Goal: Use online tool/utility: Utilize a website feature to perform a specific function

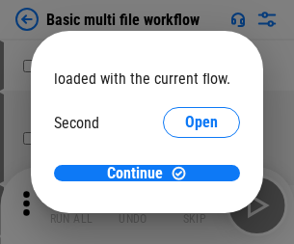
click at [185, 174] on span "Open" at bounding box center [201, 181] width 33 height 15
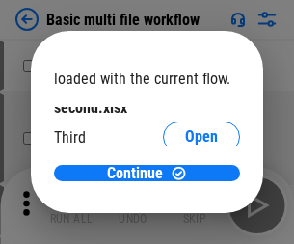
scroll to position [55, 0]
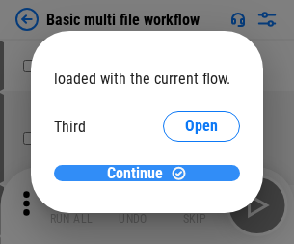
click at [140, 174] on span "Continue" at bounding box center [135, 173] width 56 height 15
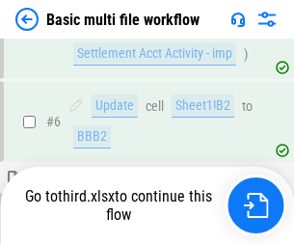
scroll to position [807, 0]
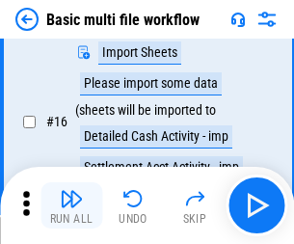
click at [71, 205] on img "button" at bounding box center [71, 198] width 23 height 23
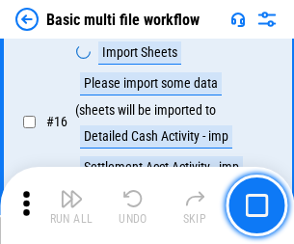
scroll to position [1284, 0]
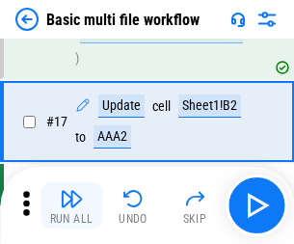
click at [71, 205] on img "button" at bounding box center [71, 198] width 23 height 23
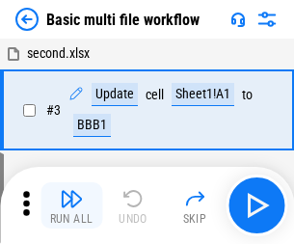
click at [71, 205] on img "button" at bounding box center [71, 198] width 23 height 23
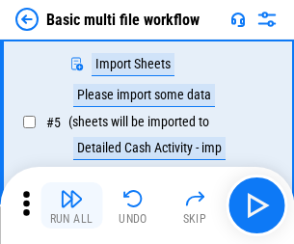
click at [71, 205] on img "button" at bounding box center [71, 198] width 23 height 23
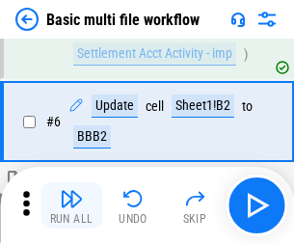
click at [71, 205] on img "button" at bounding box center [71, 198] width 23 height 23
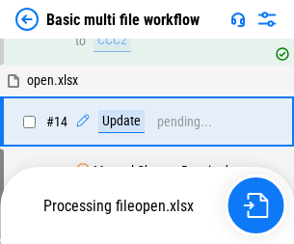
scroll to position [1148, 0]
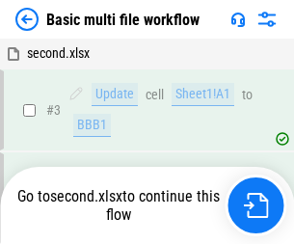
scroll to position [205, 0]
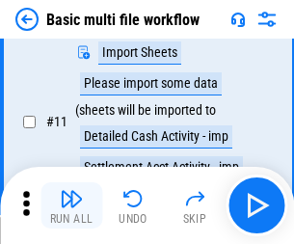
click at [71, 205] on img "button" at bounding box center [71, 198] width 23 height 23
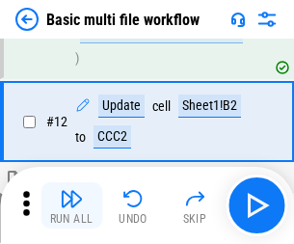
click at [71, 205] on img "button" at bounding box center [71, 198] width 23 height 23
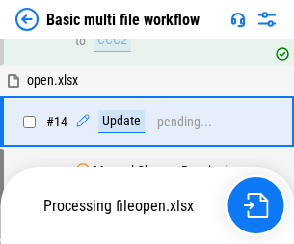
scroll to position [1148, 0]
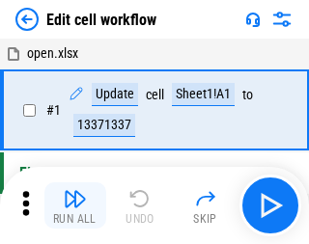
click at [71, 205] on img "button" at bounding box center [75, 198] width 23 height 23
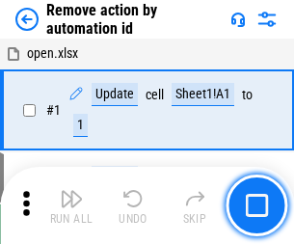
scroll to position [71, 0]
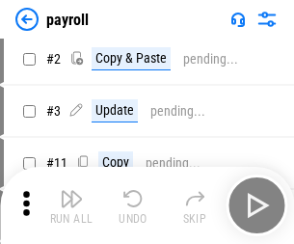
click at [71, 205] on img "button" at bounding box center [71, 198] width 23 height 23
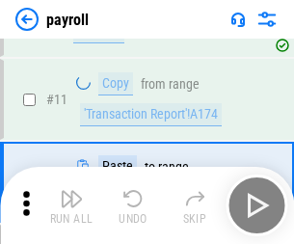
scroll to position [321, 0]
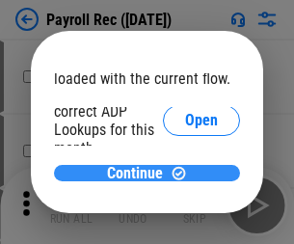
click at [140, 173] on span "Continue" at bounding box center [135, 173] width 56 height 15
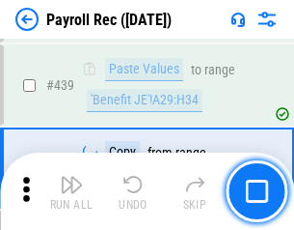
scroll to position [9896, 0]
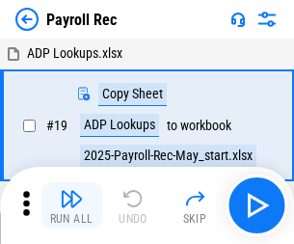
click at [71, 205] on img "button" at bounding box center [71, 198] width 23 height 23
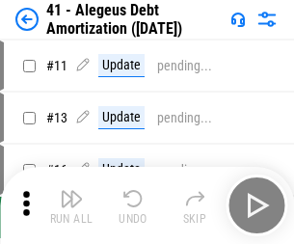
click at [71, 205] on img "button" at bounding box center [71, 198] width 23 height 23
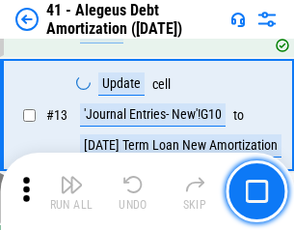
scroll to position [238, 0]
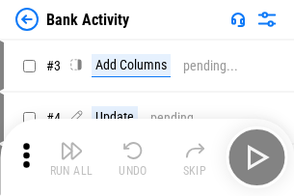
click at [71, 157] on img "button" at bounding box center [71, 150] width 23 height 23
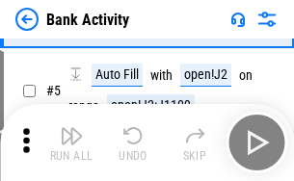
scroll to position [102, 0]
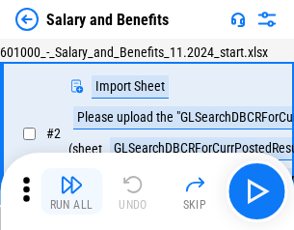
click at [71, 191] on img "button" at bounding box center [71, 184] width 23 height 23
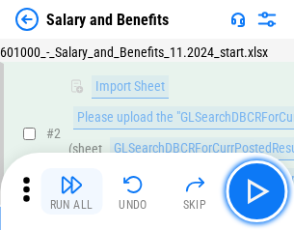
scroll to position [140, 0]
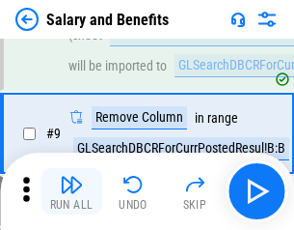
click at [71, 191] on img "button" at bounding box center [71, 184] width 23 height 23
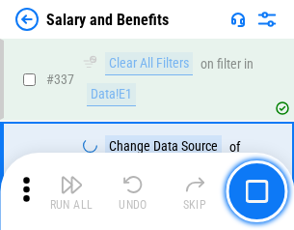
scroll to position [9032, 0]
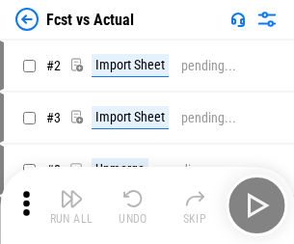
click at [71, 191] on img "button" at bounding box center [71, 198] width 23 height 23
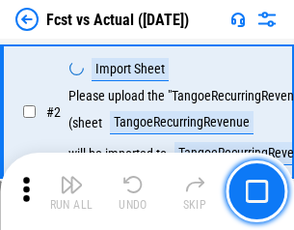
scroll to position [180, 0]
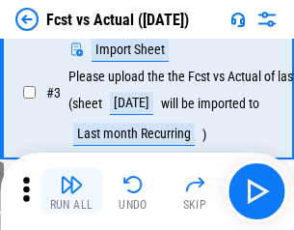
click at [71, 191] on img "button" at bounding box center [71, 184] width 23 height 23
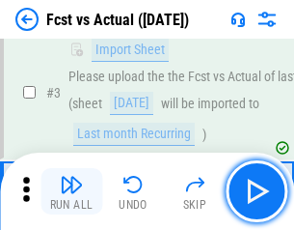
scroll to position [289, 0]
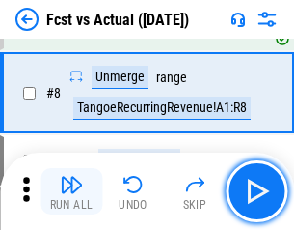
click at [71, 191] on img "button" at bounding box center [71, 184] width 23 height 23
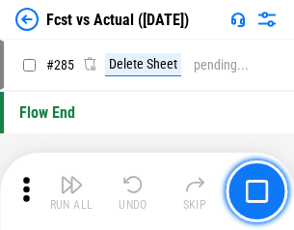
scroll to position [9129, 0]
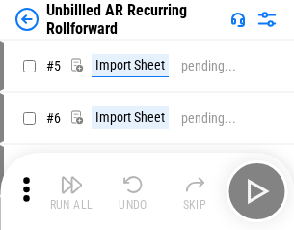
click at [71, 191] on img "button" at bounding box center [71, 184] width 23 height 23
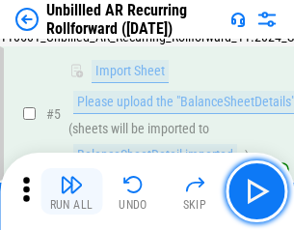
scroll to position [181, 0]
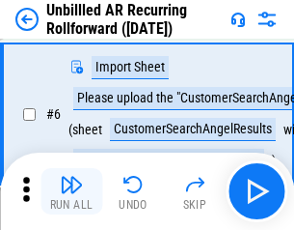
click at [71, 191] on img "button" at bounding box center [71, 184] width 23 height 23
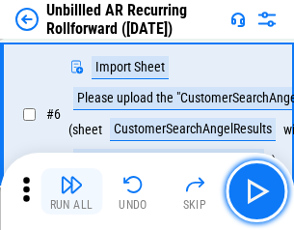
scroll to position [311, 0]
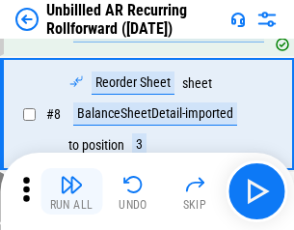
click at [71, 191] on img "button" at bounding box center [71, 184] width 23 height 23
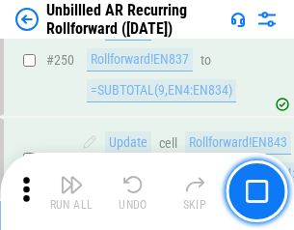
scroll to position [6552, 0]
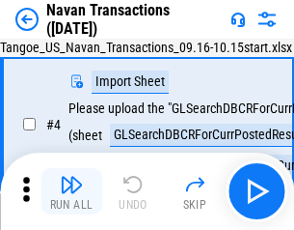
click at [71, 191] on img "button" at bounding box center [71, 184] width 23 height 23
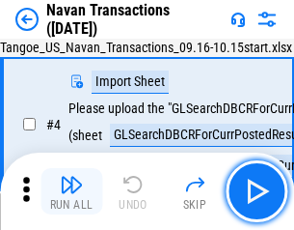
scroll to position [166, 0]
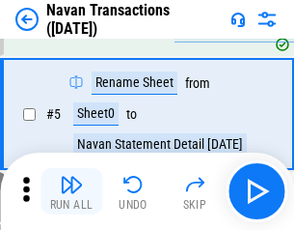
click at [71, 191] on img "button" at bounding box center [71, 184] width 23 height 23
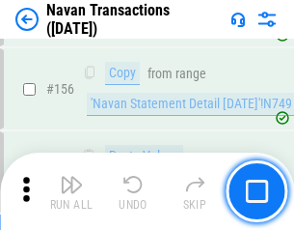
scroll to position [6254, 0]
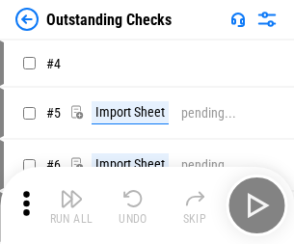
click at [71, 191] on img "button" at bounding box center [71, 198] width 23 height 23
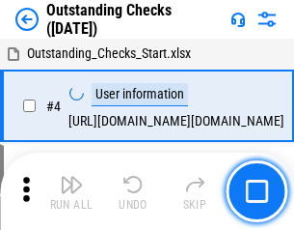
scroll to position [202, 0]
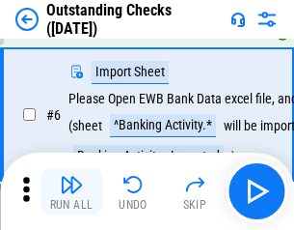
click at [71, 191] on img "button" at bounding box center [71, 184] width 23 height 23
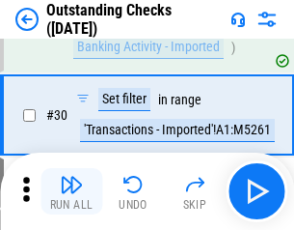
click at [71, 191] on img "button" at bounding box center [71, 184] width 23 height 23
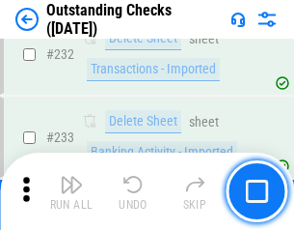
scroll to position [5858, 0]
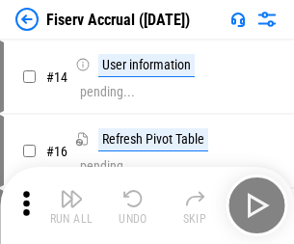
click at [71, 191] on img "button" at bounding box center [71, 198] width 23 height 23
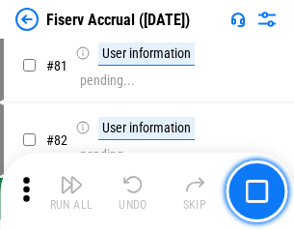
scroll to position [2535, 0]
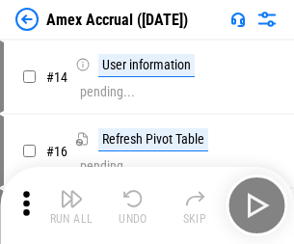
click at [71, 191] on img "button" at bounding box center [71, 198] width 23 height 23
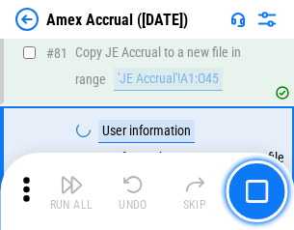
scroll to position [2504, 0]
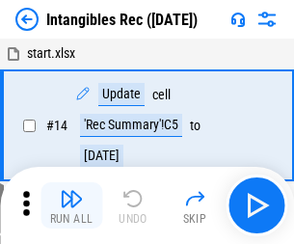
click at [71, 205] on img "button" at bounding box center [71, 198] width 23 height 23
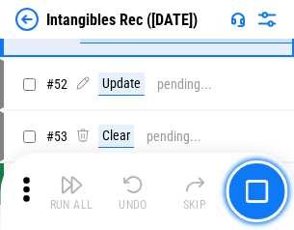
scroll to position [751, 0]
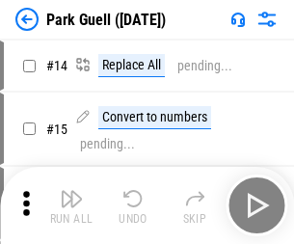
click at [71, 191] on img "button" at bounding box center [71, 198] width 23 height 23
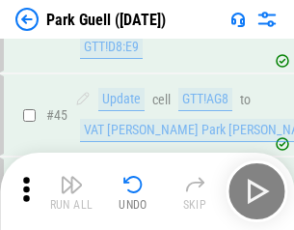
scroll to position [2412, 0]
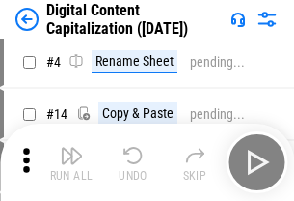
click at [71, 162] on img "button" at bounding box center [71, 155] width 23 height 23
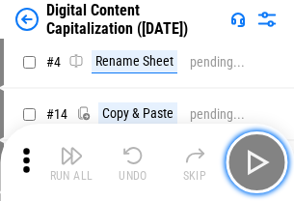
scroll to position [180, 0]
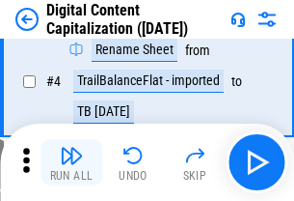
click at [71, 162] on img "button" at bounding box center [71, 155] width 23 height 23
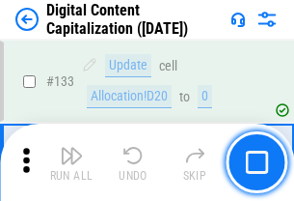
scroll to position [2046, 0]
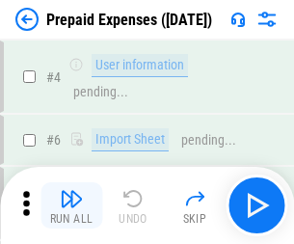
click at [71, 191] on img "button" at bounding box center [71, 198] width 23 height 23
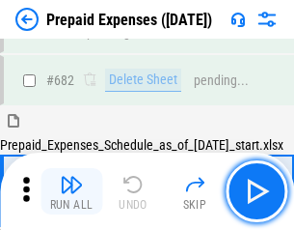
scroll to position [5304, 0]
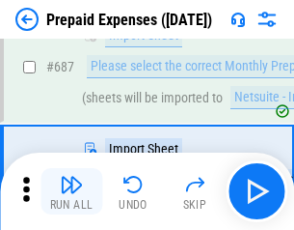
click at [71, 191] on img "button" at bounding box center [71, 184] width 23 height 23
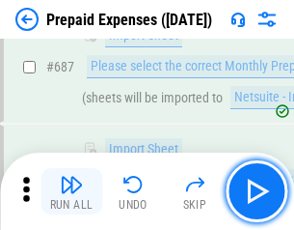
scroll to position [5402, 0]
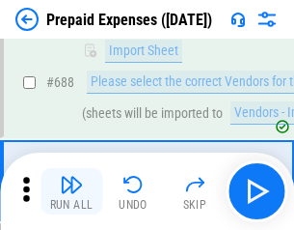
click at [71, 191] on img "button" at bounding box center [71, 184] width 23 height 23
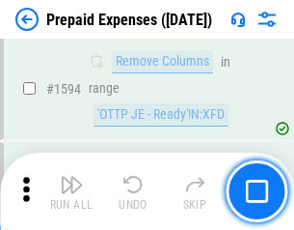
scroll to position [18781, 0]
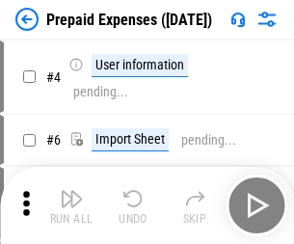
click at [71, 205] on img "button" at bounding box center [71, 198] width 23 height 23
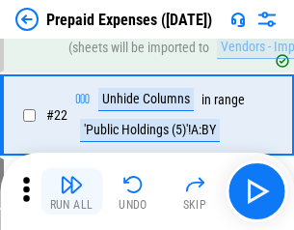
click at [71, 191] on img "button" at bounding box center [71, 184] width 23 height 23
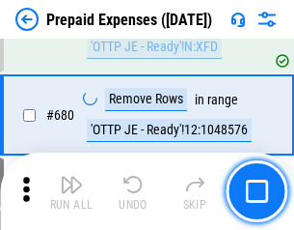
scroll to position [6717, 0]
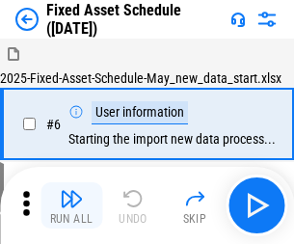
click at [71, 205] on img "button" at bounding box center [71, 198] width 23 height 23
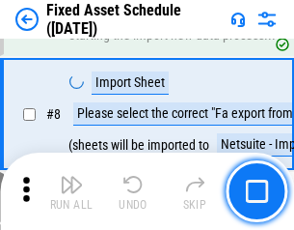
scroll to position [203, 0]
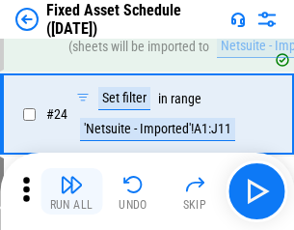
click at [71, 191] on img "button" at bounding box center [71, 184] width 23 height 23
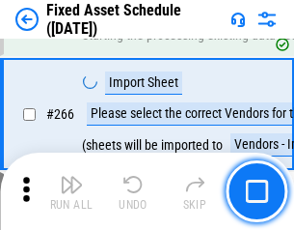
scroll to position [6246, 0]
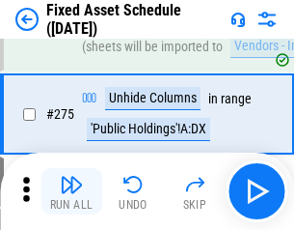
click at [71, 191] on img "button" at bounding box center [71, 184] width 23 height 23
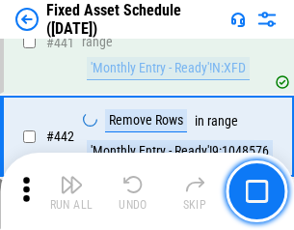
scroll to position [8623, 0]
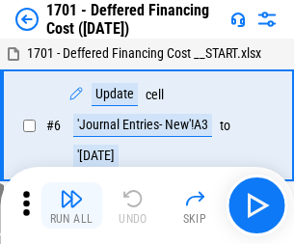
click at [71, 205] on img "button" at bounding box center [71, 198] width 23 height 23
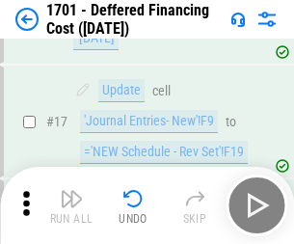
scroll to position [231, 0]
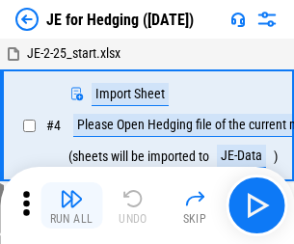
click at [71, 191] on img "button" at bounding box center [71, 198] width 23 height 23
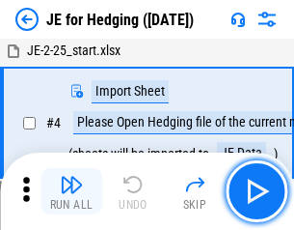
scroll to position [109, 0]
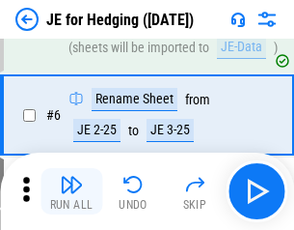
click at [71, 191] on img "button" at bounding box center [71, 184] width 23 height 23
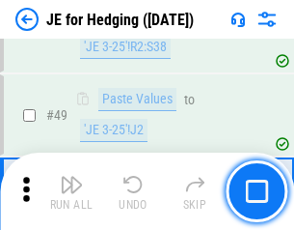
scroll to position [1249, 0]
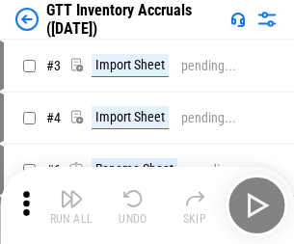
click at [71, 191] on img "button" at bounding box center [71, 198] width 23 height 23
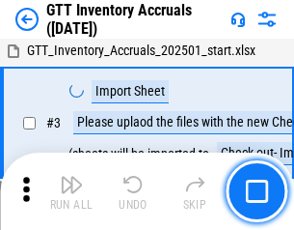
scroll to position [124, 0]
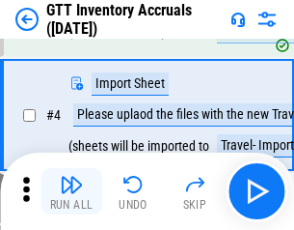
click at [71, 191] on img "button" at bounding box center [71, 184] width 23 height 23
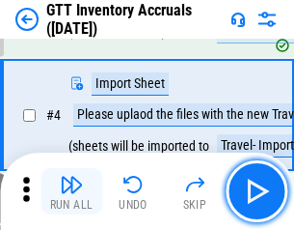
scroll to position [223, 0]
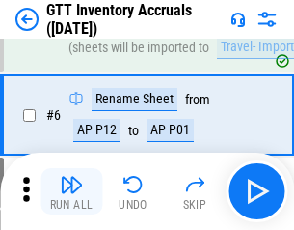
click at [71, 191] on img "button" at bounding box center [71, 184] width 23 height 23
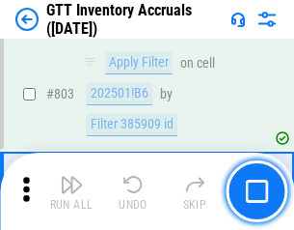
scroll to position [14642, 0]
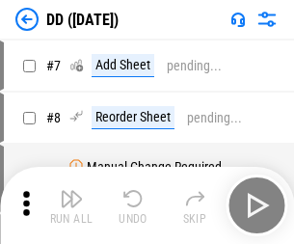
click at [71, 205] on img "button" at bounding box center [71, 198] width 23 height 23
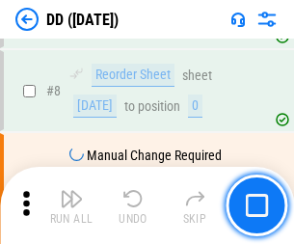
scroll to position [186, 0]
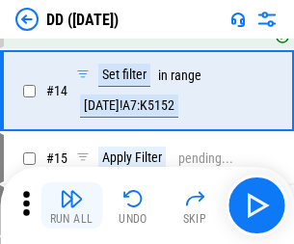
click at [71, 205] on img "button" at bounding box center [71, 198] width 23 height 23
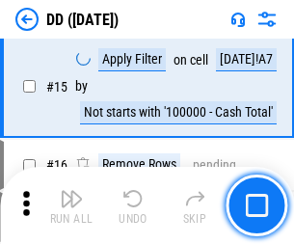
scroll to position [496, 0]
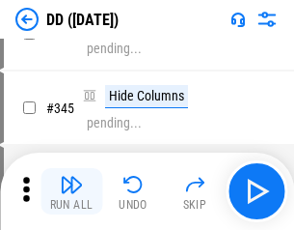
click at [71, 191] on img "button" at bounding box center [71, 184] width 23 height 23
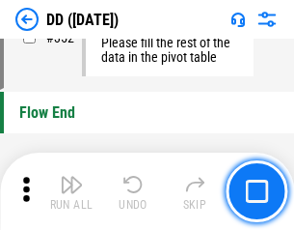
scroll to position [9233, 0]
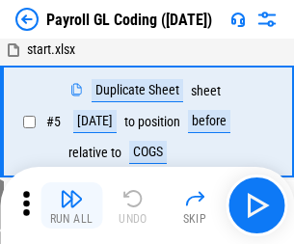
click at [71, 205] on img "button" at bounding box center [71, 198] width 23 height 23
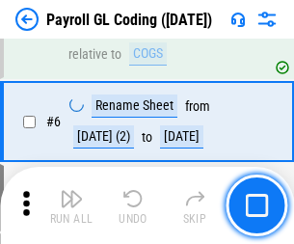
scroll to position [231, 0]
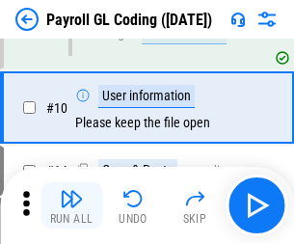
click at [71, 205] on img "button" at bounding box center [71, 198] width 23 height 23
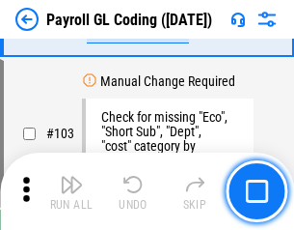
scroll to position [4526, 0]
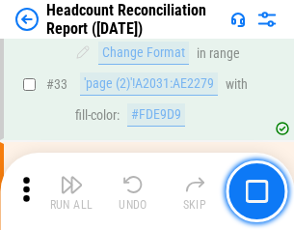
scroll to position [1776, 0]
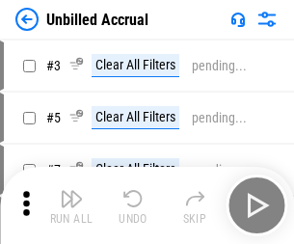
click at [71, 205] on img "button" at bounding box center [71, 198] width 23 height 23
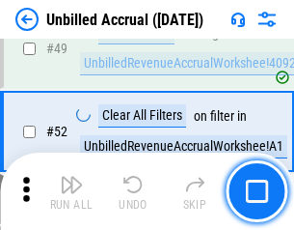
scroll to position [1750, 0]
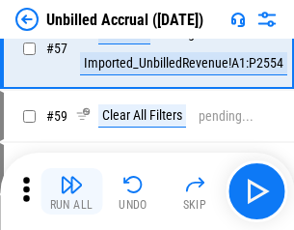
click at [71, 191] on img "button" at bounding box center [71, 184] width 23 height 23
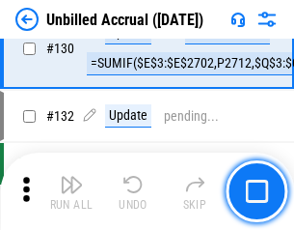
scroll to position [5746, 0]
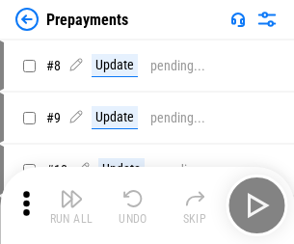
click at [71, 205] on img "button" at bounding box center [71, 198] width 23 height 23
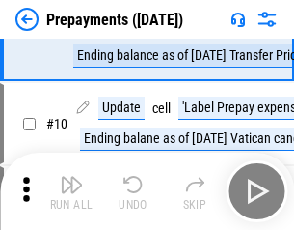
scroll to position [121, 0]
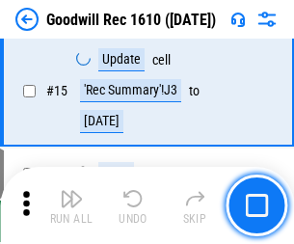
scroll to position [330, 0]
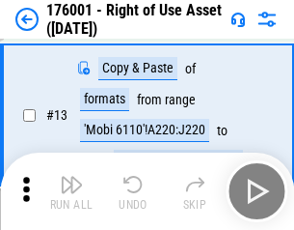
scroll to position [124, 0]
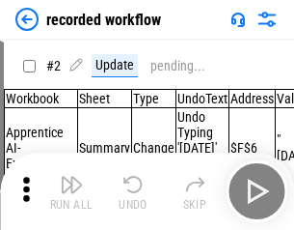
click at [71, 191] on img "button" at bounding box center [71, 184] width 23 height 23
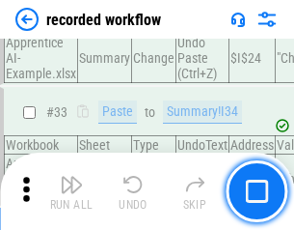
scroll to position [6029, 0]
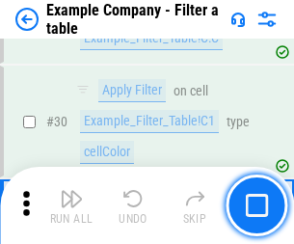
scroll to position [1765, 0]
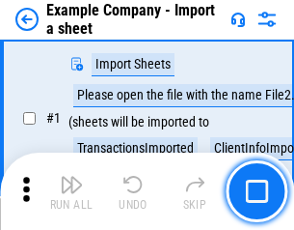
scroll to position [162, 0]
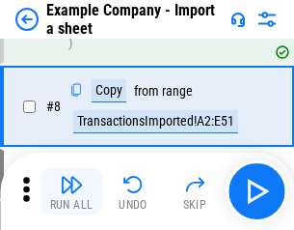
click at [71, 191] on img "button" at bounding box center [71, 184] width 23 height 23
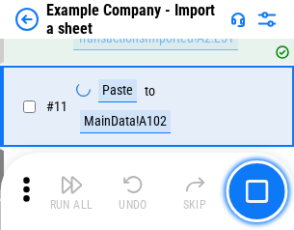
scroll to position [426, 0]
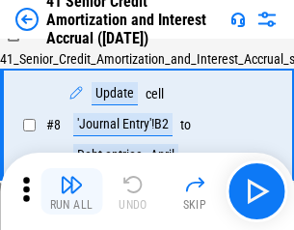
click at [71, 191] on img "button" at bounding box center [71, 184] width 23 height 23
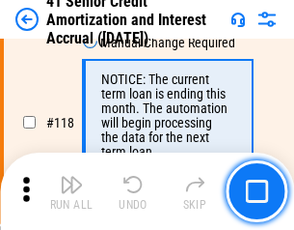
scroll to position [1820, 0]
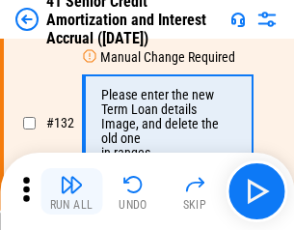
click at [71, 191] on img "button" at bounding box center [71, 184] width 23 height 23
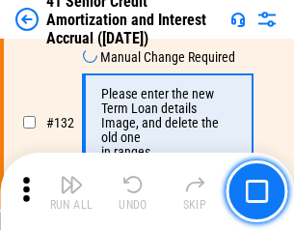
scroll to position [2016, 0]
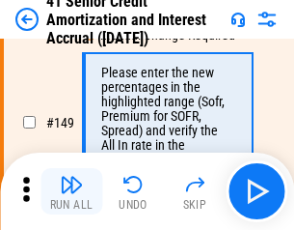
click at [71, 191] on img "button" at bounding box center [71, 184] width 23 height 23
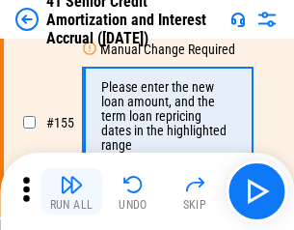
click at [71, 191] on img "button" at bounding box center [71, 184] width 23 height 23
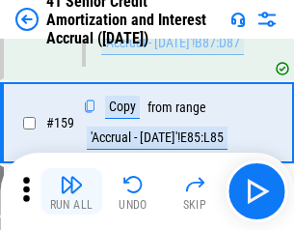
click at [71, 191] on img "button" at bounding box center [71, 184] width 23 height 23
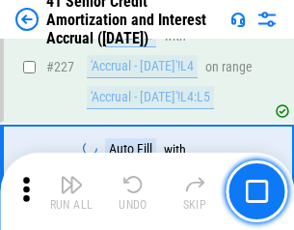
scroll to position [4320, 0]
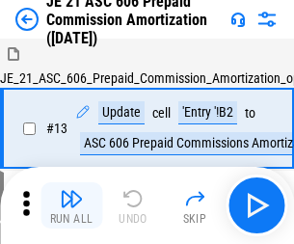
click at [71, 191] on img "button" at bounding box center [71, 198] width 23 height 23
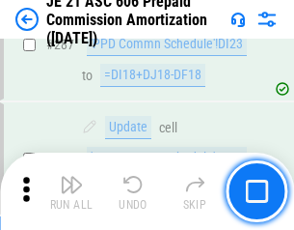
scroll to position [3549, 0]
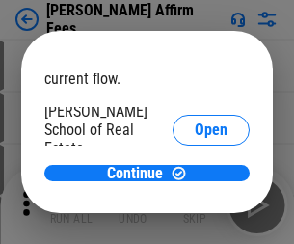
click at [195, 224] on span "Open" at bounding box center [211, 231] width 33 height 15
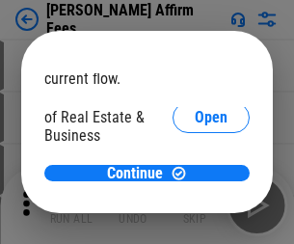
click at [195, 202] on span "Open" at bounding box center [211, 209] width 33 height 15
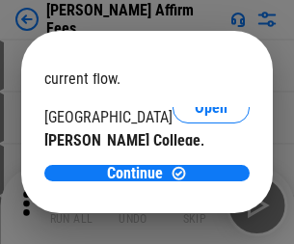
click at [195, 180] on span "Open" at bounding box center [211, 187] width 33 height 15
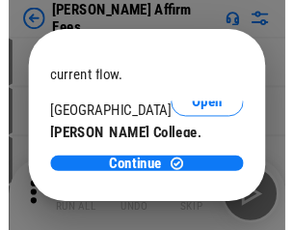
scroll to position [303, 0]
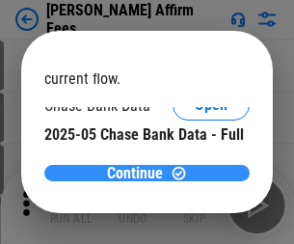
click at [140, 173] on span "Continue" at bounding box center [135, 173] width 56 height 15
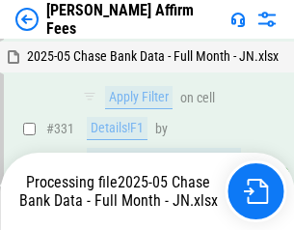
scroll to position [4106, 0]
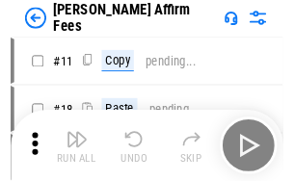
scroll to position [19, 0]
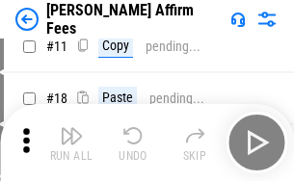
click at [71, 143] on img "button" at bounding box center [71, 135] width 23 height 23
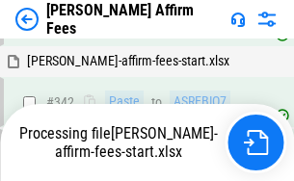
scroll to position [4408, 0]
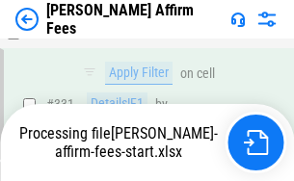
scroll to position [4198, 0]
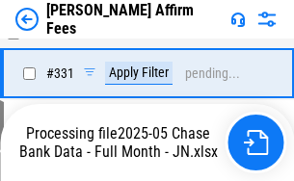
scroll to position [4198, 0]
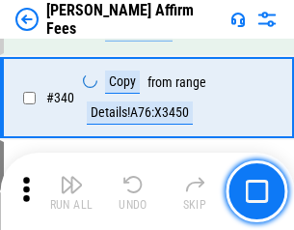
scroll to position [4174, 0]
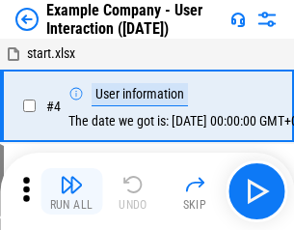
click at [71, 191] on img "button" at bounding box center [71, 184] width 23 height 23
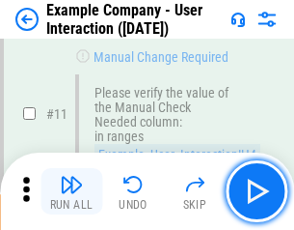
scroll to position [418, 0]
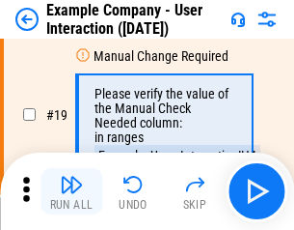
click at [71, 191] on img "button" at bounding box center [71, 184] width 23 height 23
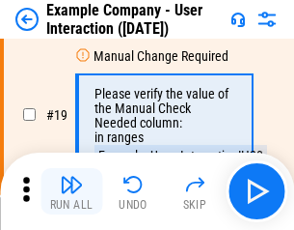
click at [71, 191] on img "button" at bounding box center [71, 184] width 23 height 23
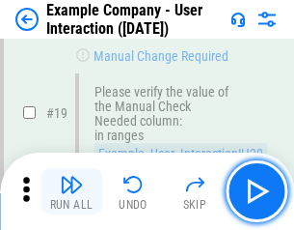
scroll to position [532, 0]
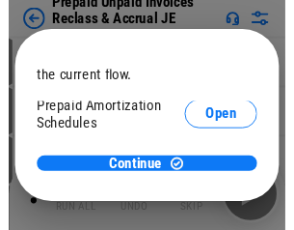
scroll to position [115, 0]
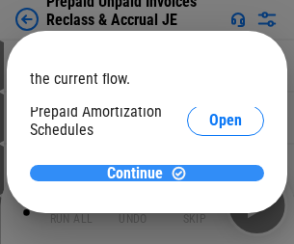
click at [140, 173] on span "Continue" at bounding box center [135, 173] width 56 height 15
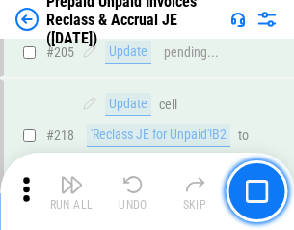
scroll to position [2500, 0]
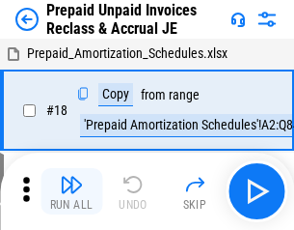
click at [71, 191] on img "button" at bounding box center [71, 184] width 23 height 23
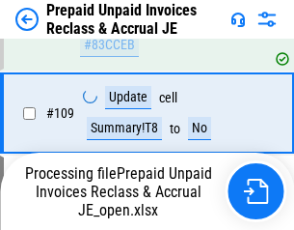
scroll to position [2402, 0]
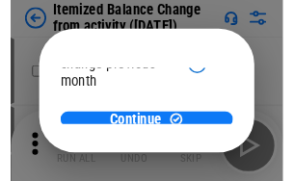
scroll to position [141, 0]
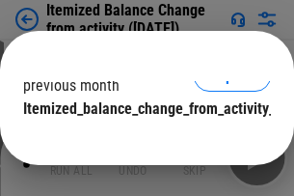
click at [140, 140] on span "Continue" at bounding box center [135, 147] width 56 height 15
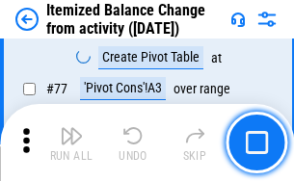
scroll to position [1886, 0]
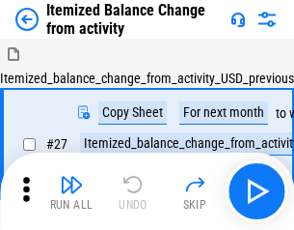
scroll to position [30, 0]
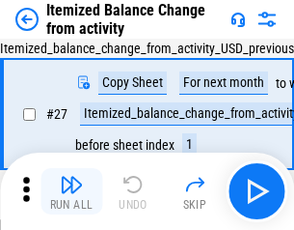
click at [71, 191] on img "button" at bounding box center [71, 184] width 23 height 23
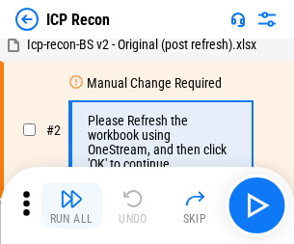
click at [71, 205] on img "button" at bounding box center [71, 198] width 23 height 23
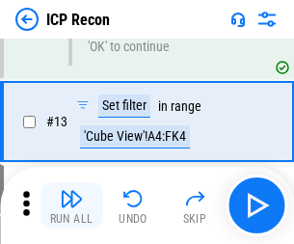
click at [71, 205] on img "button" at bounding box center [71, 198] width 23 height 23
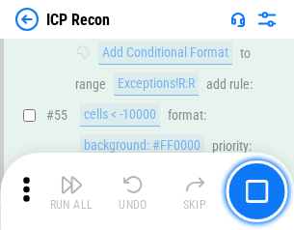
scroll to position [1681, 0]
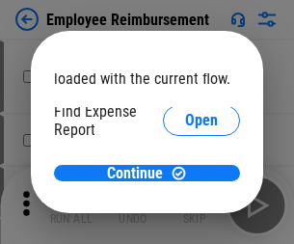
click at [185, 224] on span "Open" at bounding box center [201, 231] width 33 height 15
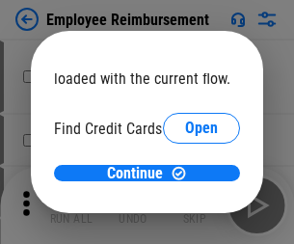
scroll to position [113, 0]
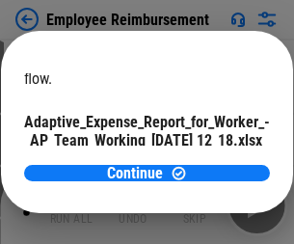
click at [215, 162] on span "Open" at bounding box center [231, 169] width 33 height 15
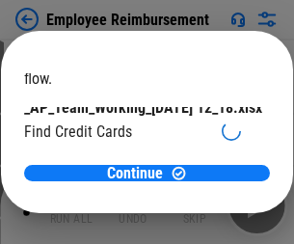
scroll to position [201, 0]
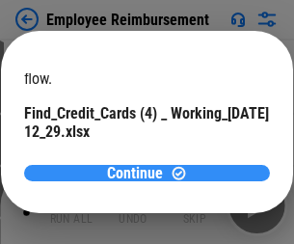
click at [140, 173] on span "Continue" at bounding box center [135, 173] width 56 height 15
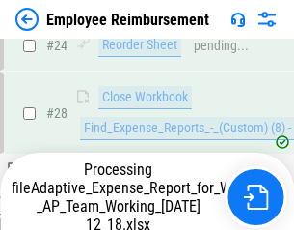
scroll to position [902, 0]
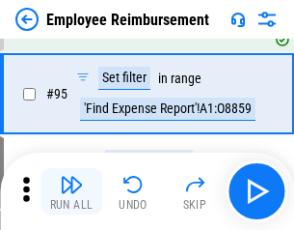
click at [71, 191] on img "button" at bounding box center [71, 184] width 23 height 23
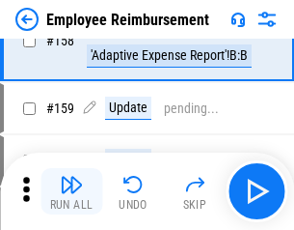
click at [71, 191] on img "button" at bounding box center [71, 184] width 23 height 23
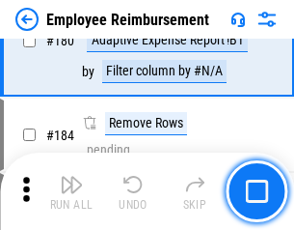
scroll to position [4903, 0]
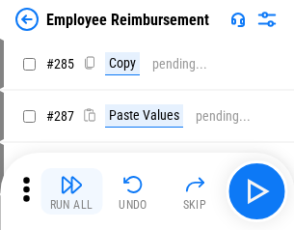
click at [71, 191] on img "button" at bounding box center [71, 184] width 23 height 23
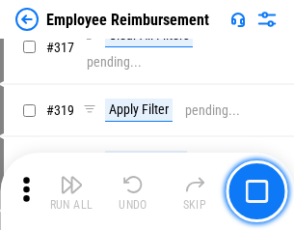
click at [71, 191] on img "button" at bounding box center [71, 184] width 23 height 23
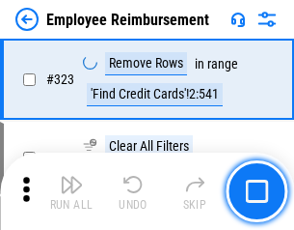
scroll to position [9914, 0]
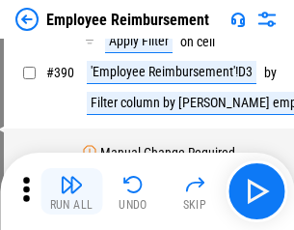
click at [71, 191] on img "button" at bounding box center [71, 184] width 23 height 23
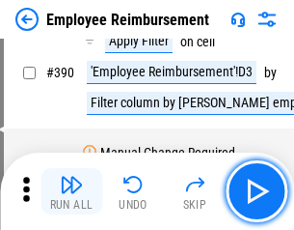
click at [71, 191] on img "button" at bounding box center [71, 184] width 23 height 23
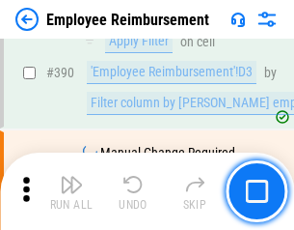
click at [71, 191] on img "button" at bounding box center [71, 184] width 23 height 23
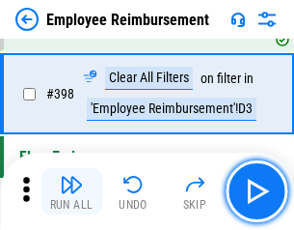
scroll to position [11831, 0]
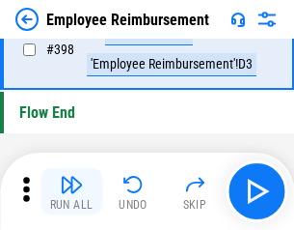
click at [71, 191] on img "button" at bounding box center [71, 184] width 23 height 23
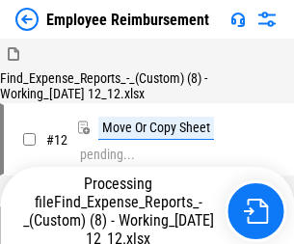
scroll to position [66, 0]
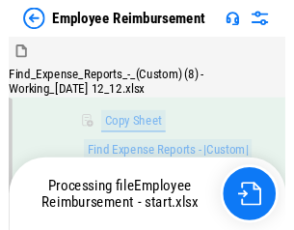
scroll to position [393, 0]
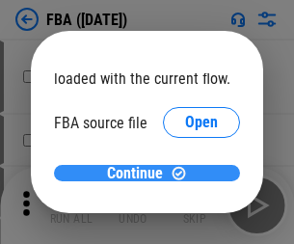
click at [140, 174] on span "Continue" at bounding box center [135, 173] width 56 height 15
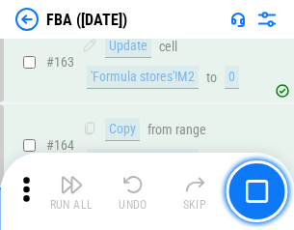
scroll to position [2830, 0]
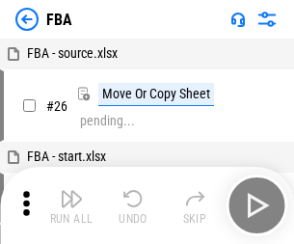
click at [71, 205] on img "button" at bounding box center [71, 198] width 23 height 23
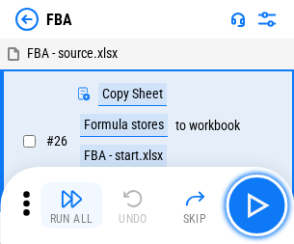
scroll to position [19, 0]
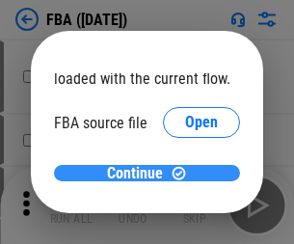
click at [140, 174] on span "Continue" at bounding box center [135, 173] width 56 height 15
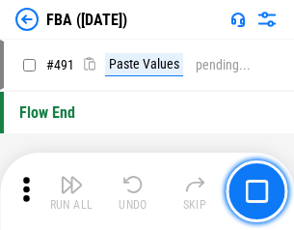
scroll to position [14432, 0]
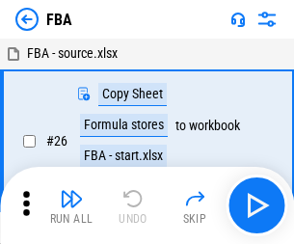
scroll to position [19, 0]
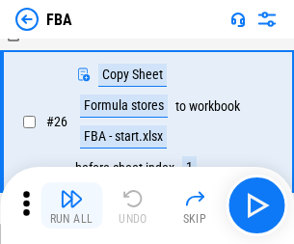
click at [71, 205] on img "button" at bounding box center [71, 198] width 23 height 23
